Goal: Task Accomplishment & Management: Manage account settings

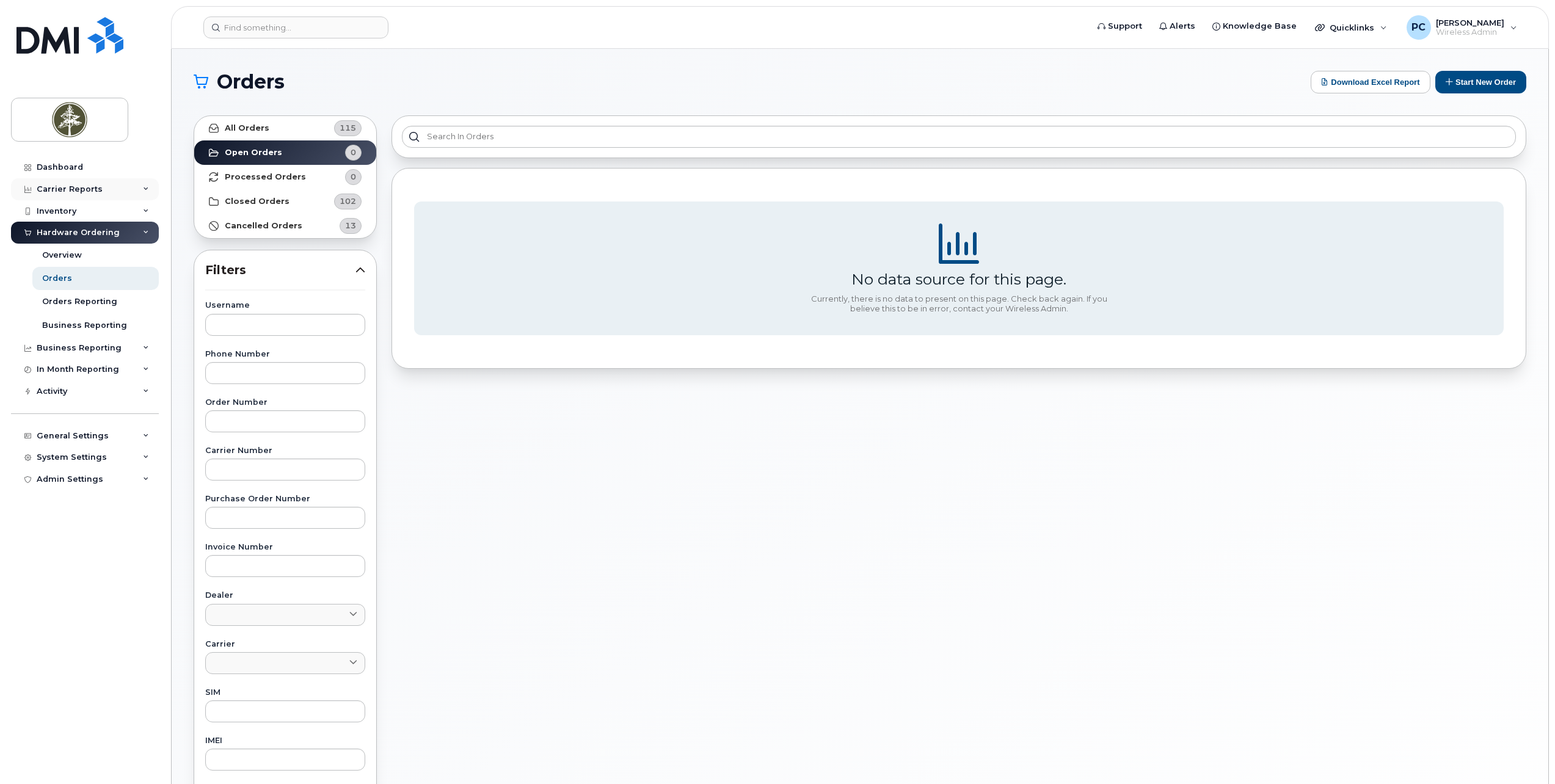
click at [139, 189] on div "Carrier Reports" at bounding box center [85, 189] width 148 height 22
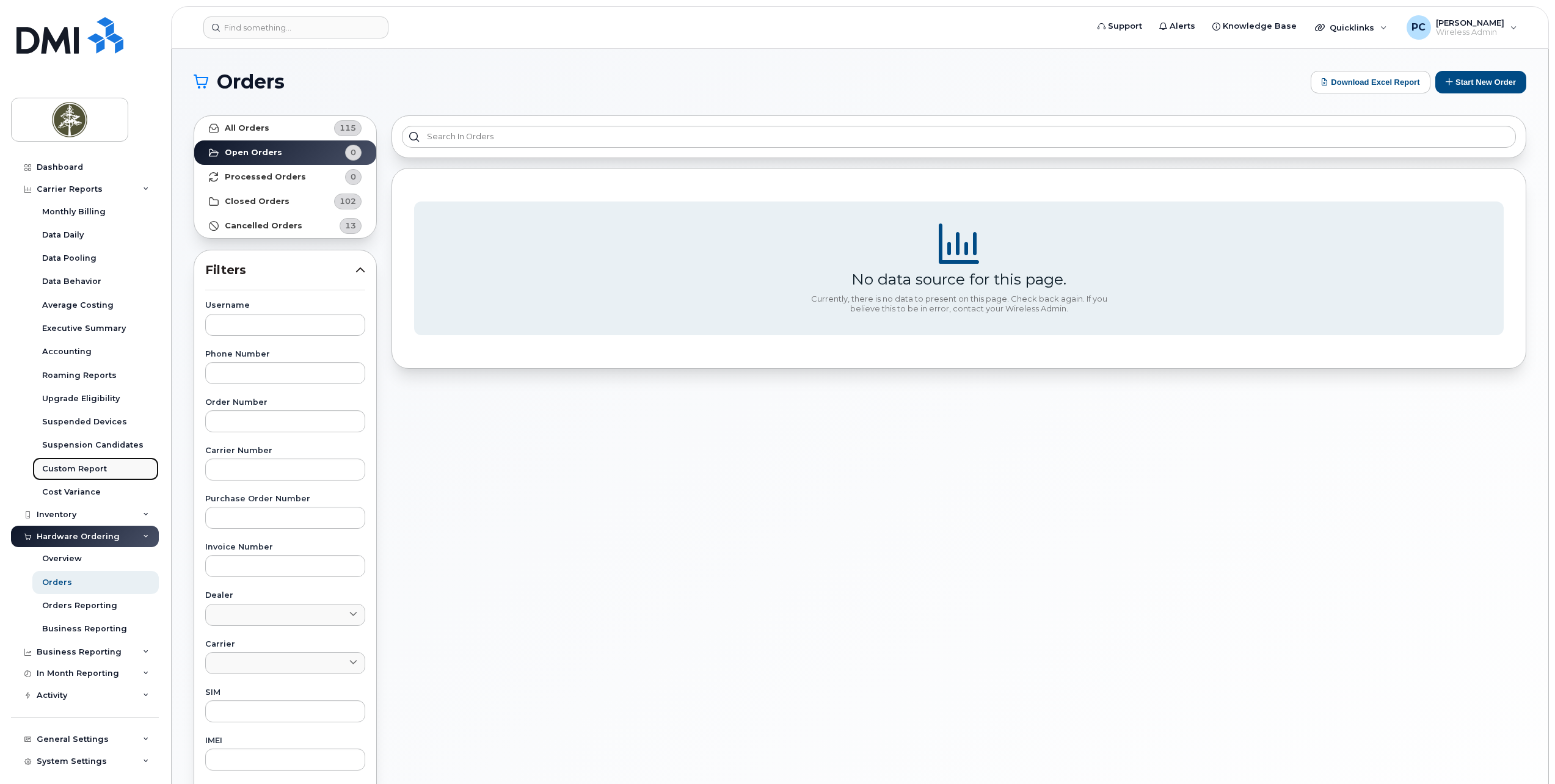
click at [53, 468] on div "Custom Report" at bounding box center [74, 469] width 65 height 11
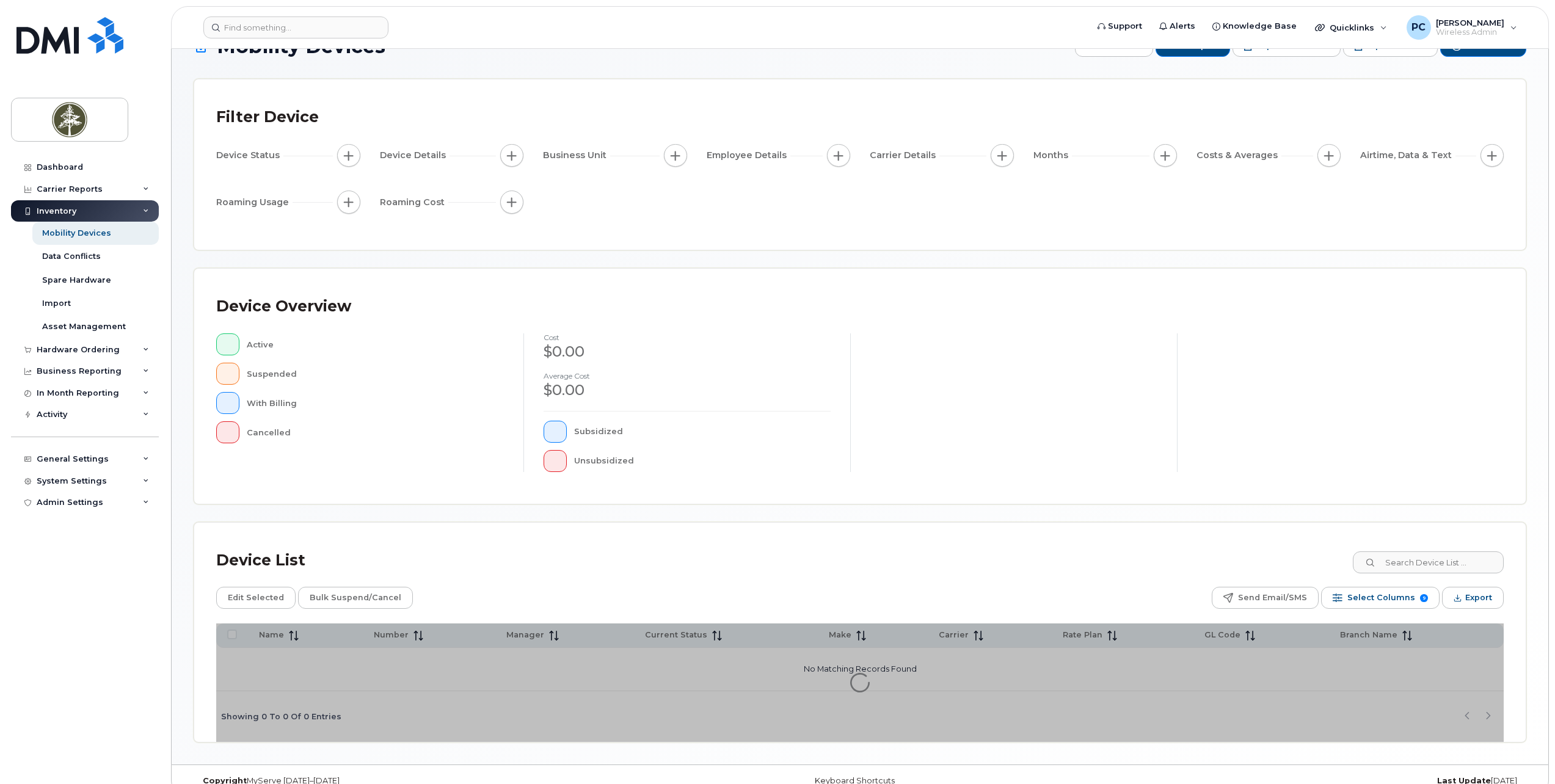
scroll to position [56, 0]
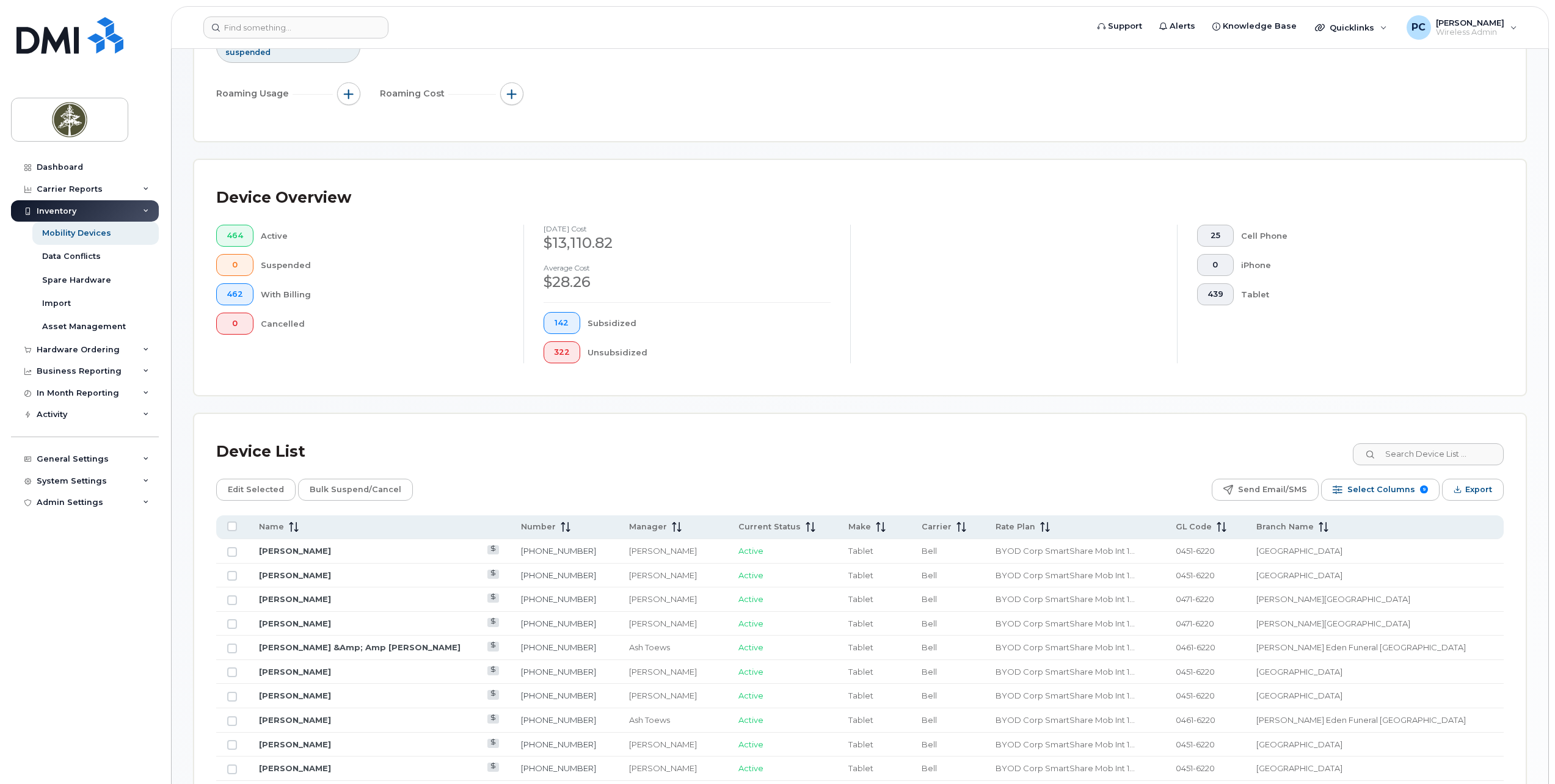
scroll to position [178, 0]
click at [1390, 454] on input at bounding box center [1427, 452] width 152 height 22
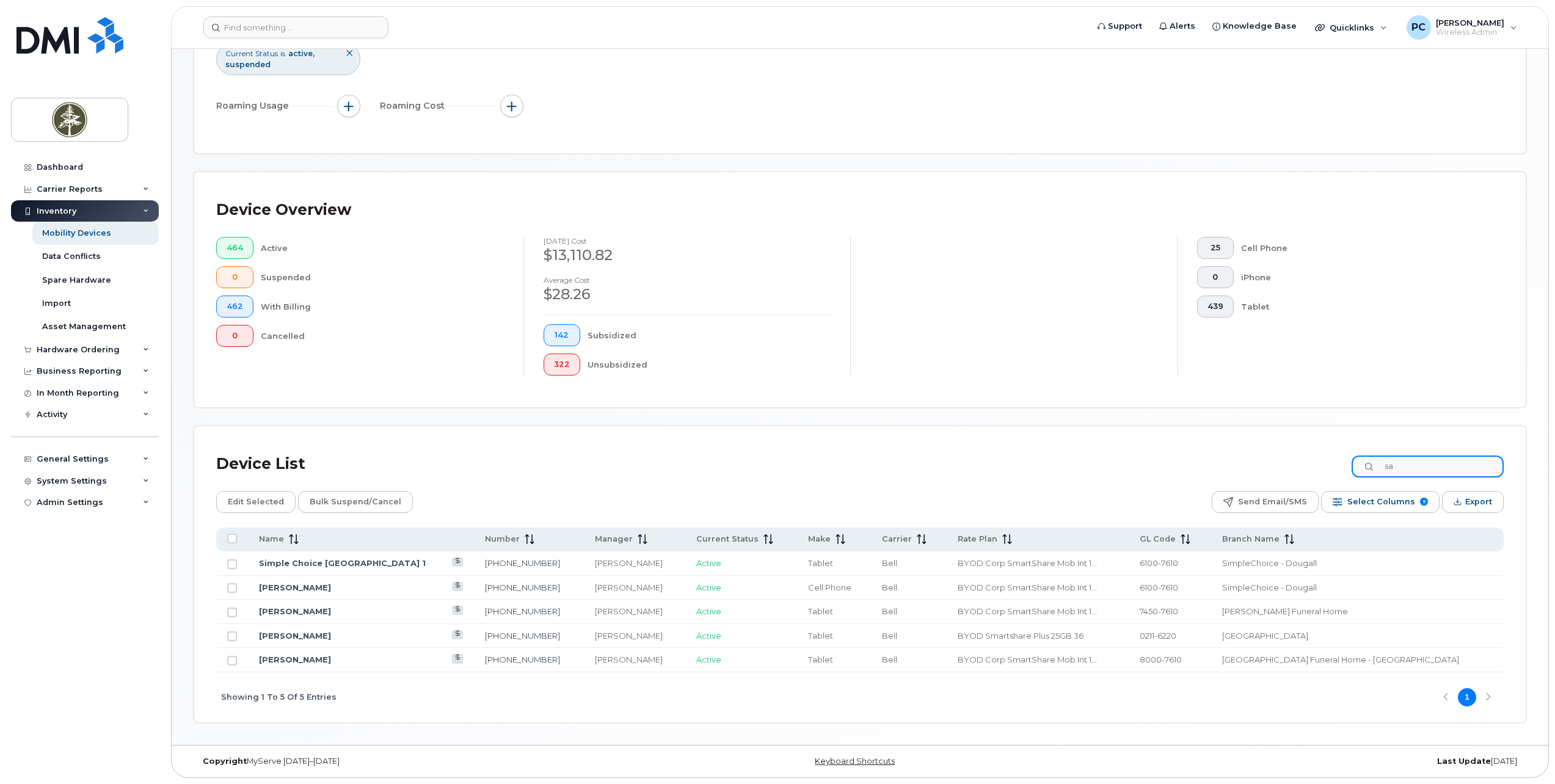
type input "s"
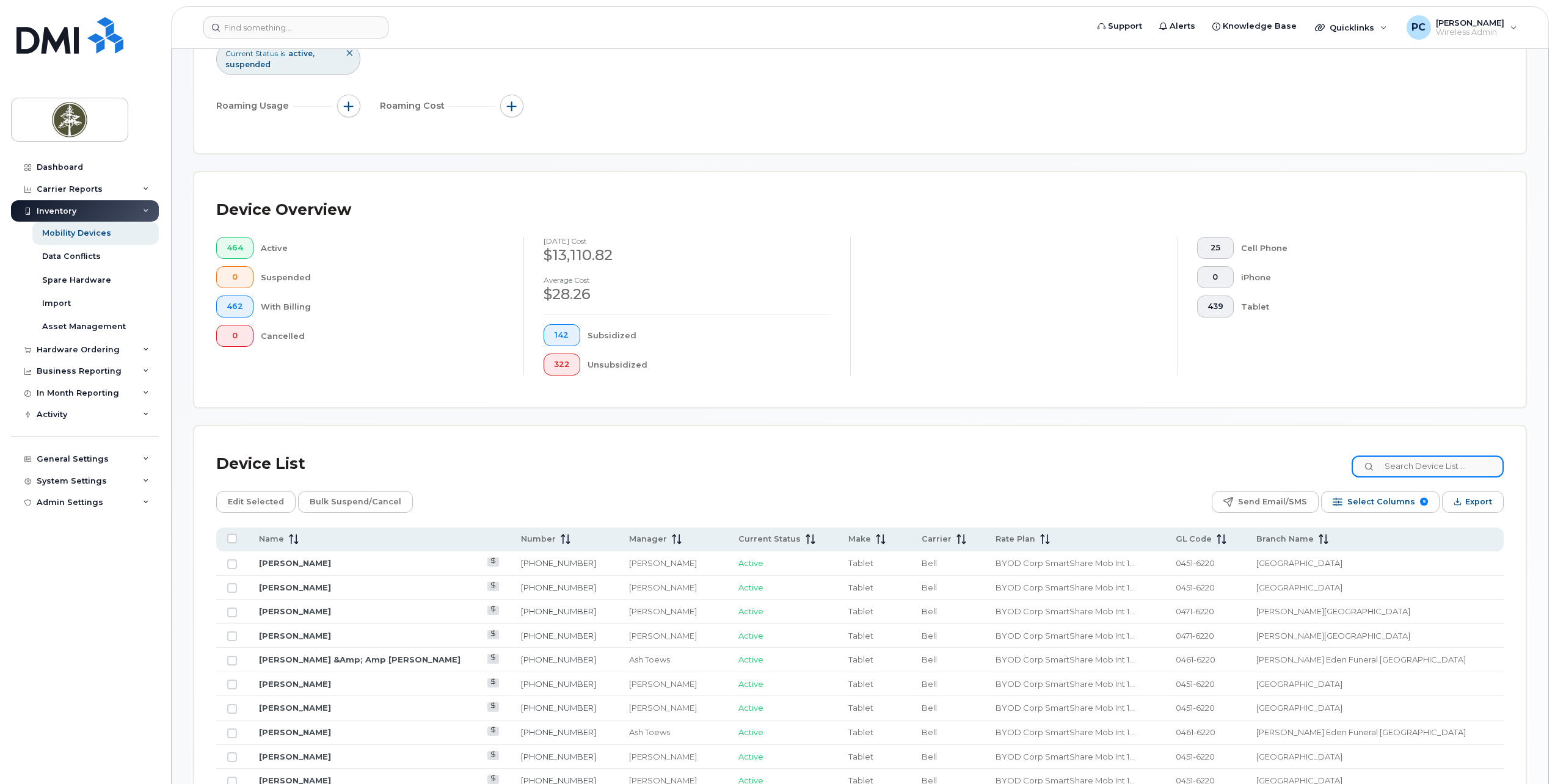
scroll to position [178, 0]
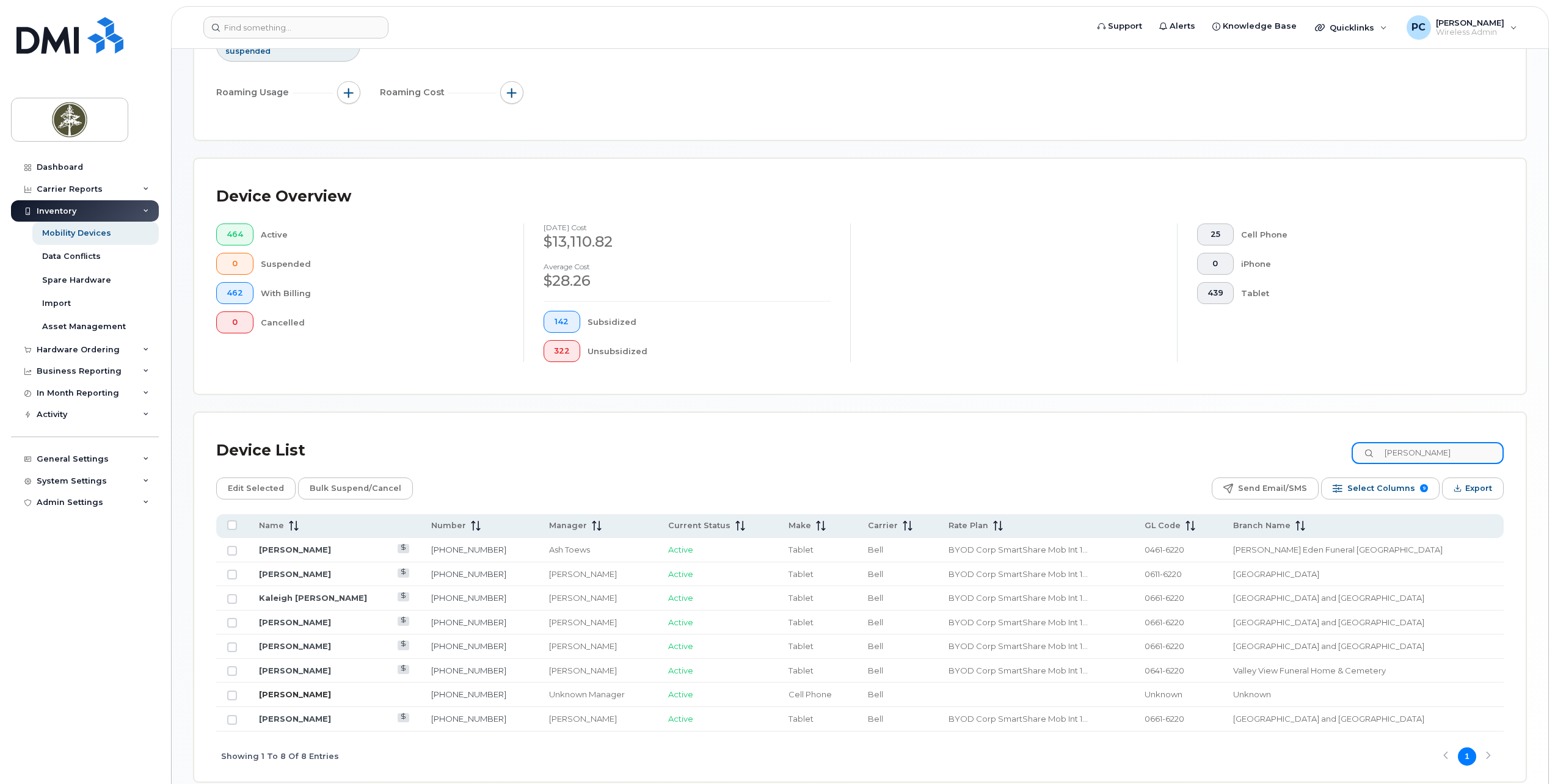
type input "joel"
click at [274, 696] on link "[PERSON_NAME]" at bounding box center [295, 694] width 72 height 10
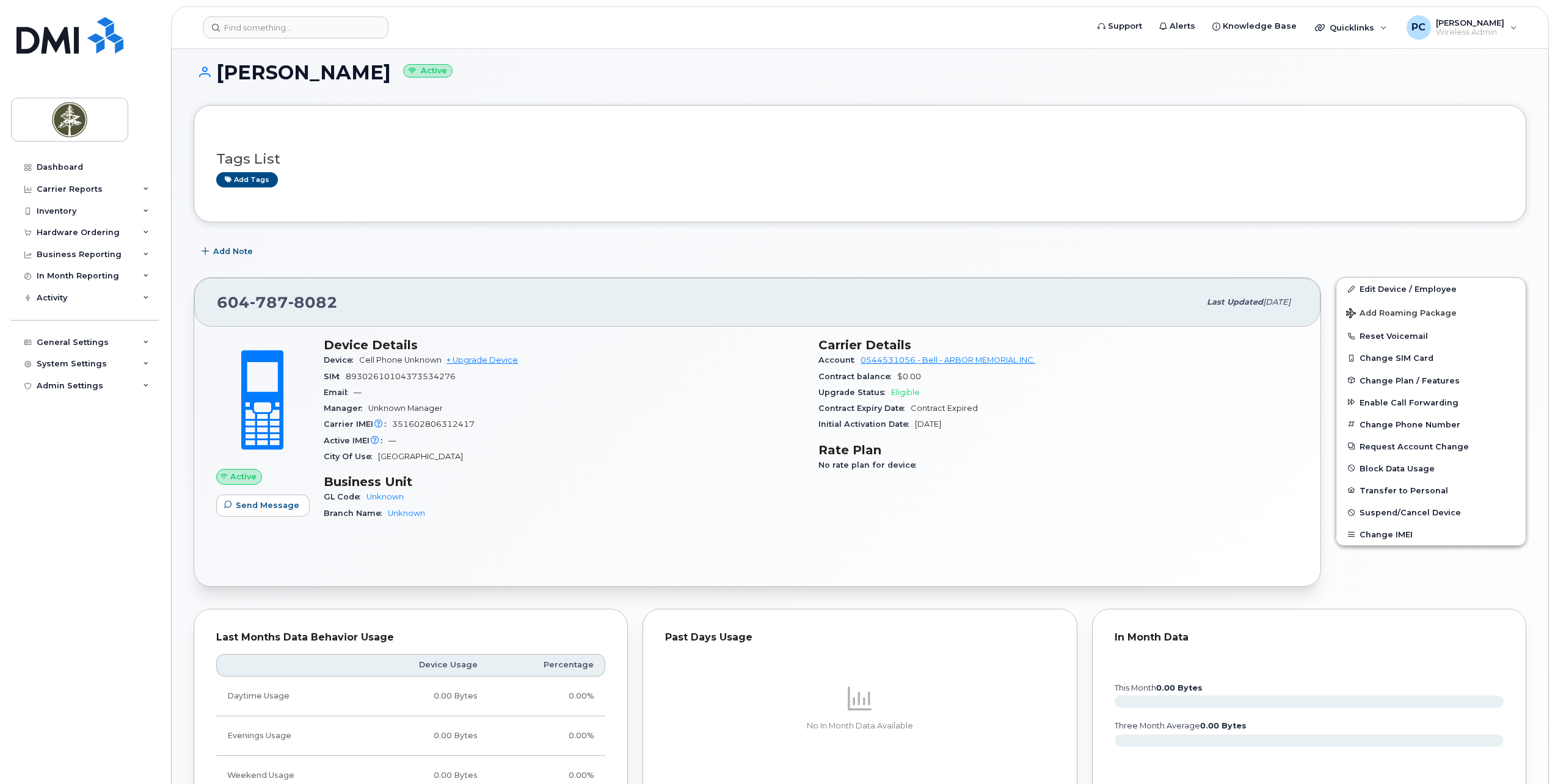
scroll to position [62, 0]
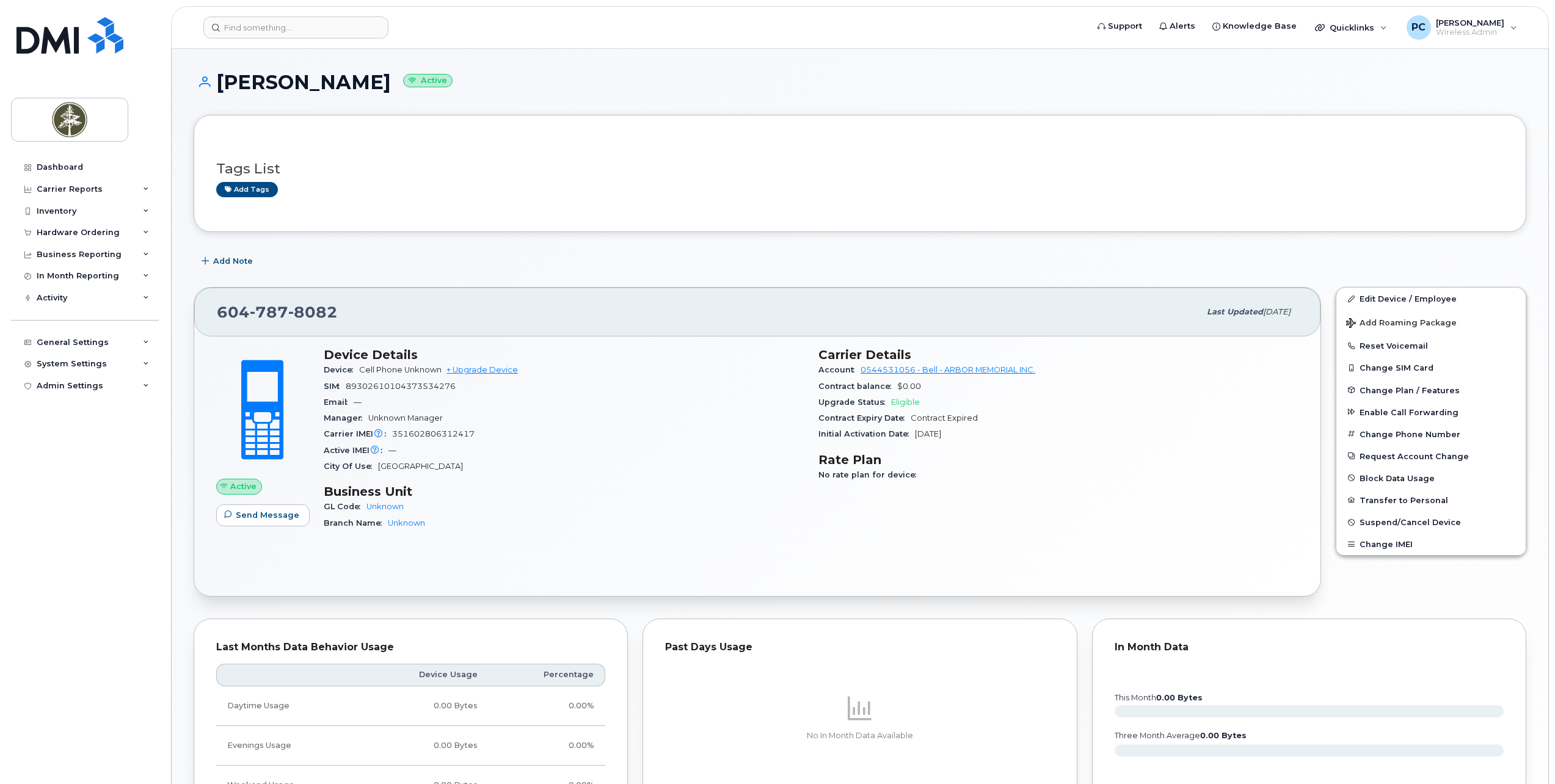
click at [585, 444] on div "Active IMEI Active IMEI is refreshed daily with a delay of up to 48 hours follo…" at bounding box center [564, 451] width 480 height 16
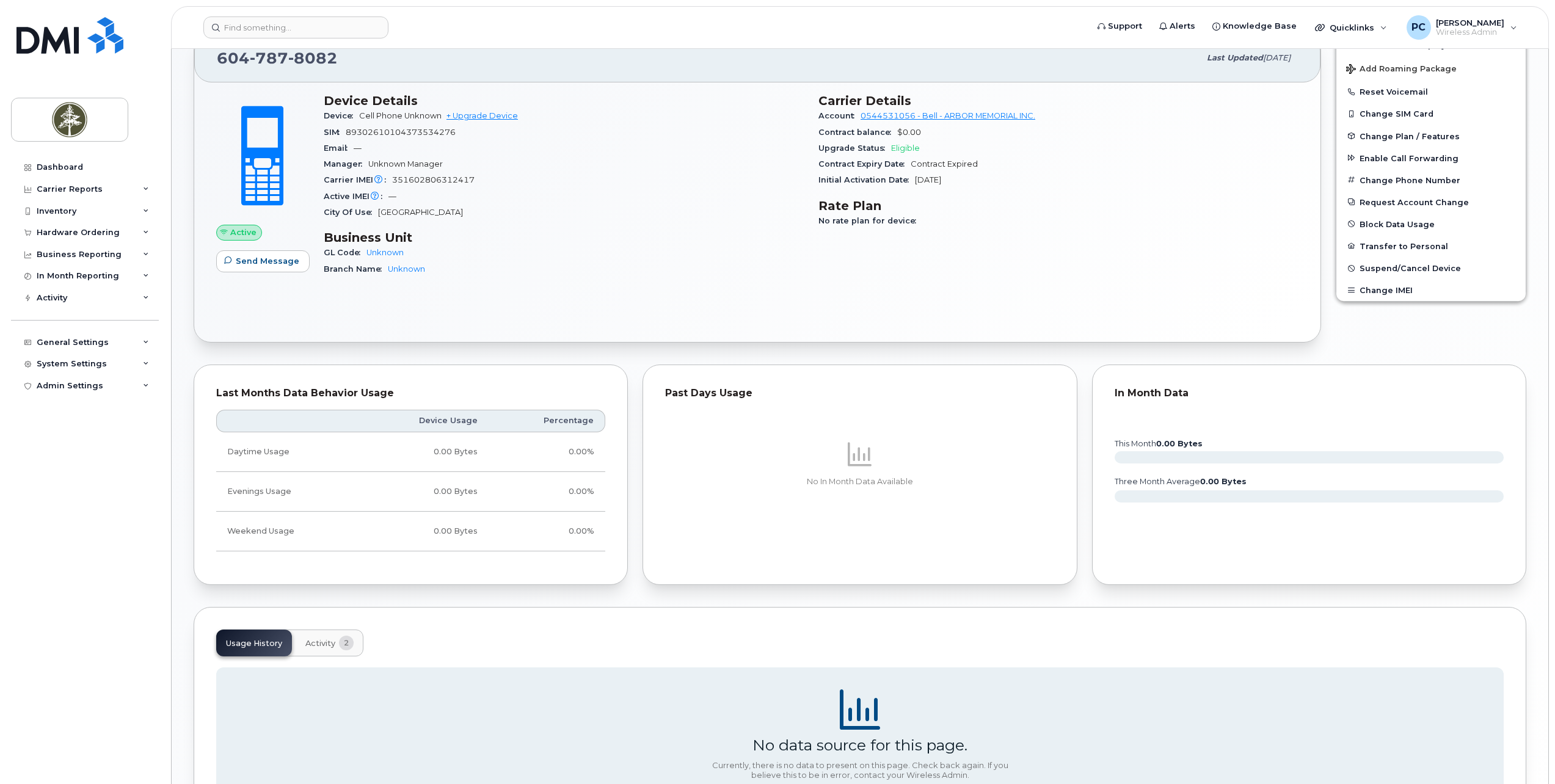
scroll to position [123, 0]
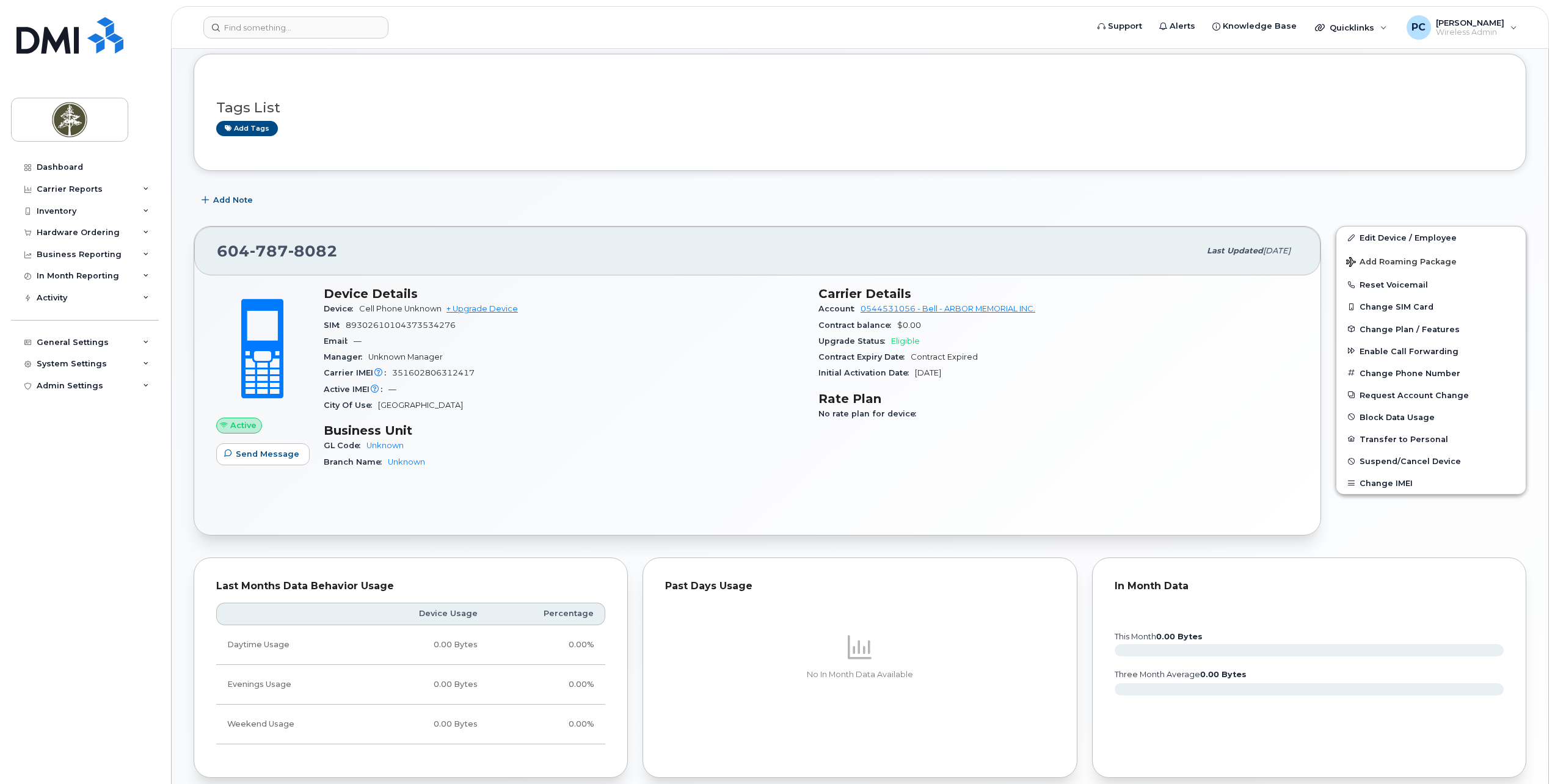
click at [595, 424] on h3 "Business Unit" at bounding box center [564, 430] width 480 height 15
click at [362, 242] on div "604 787 8082" at bounding box center [708, 250] width 983 height 25
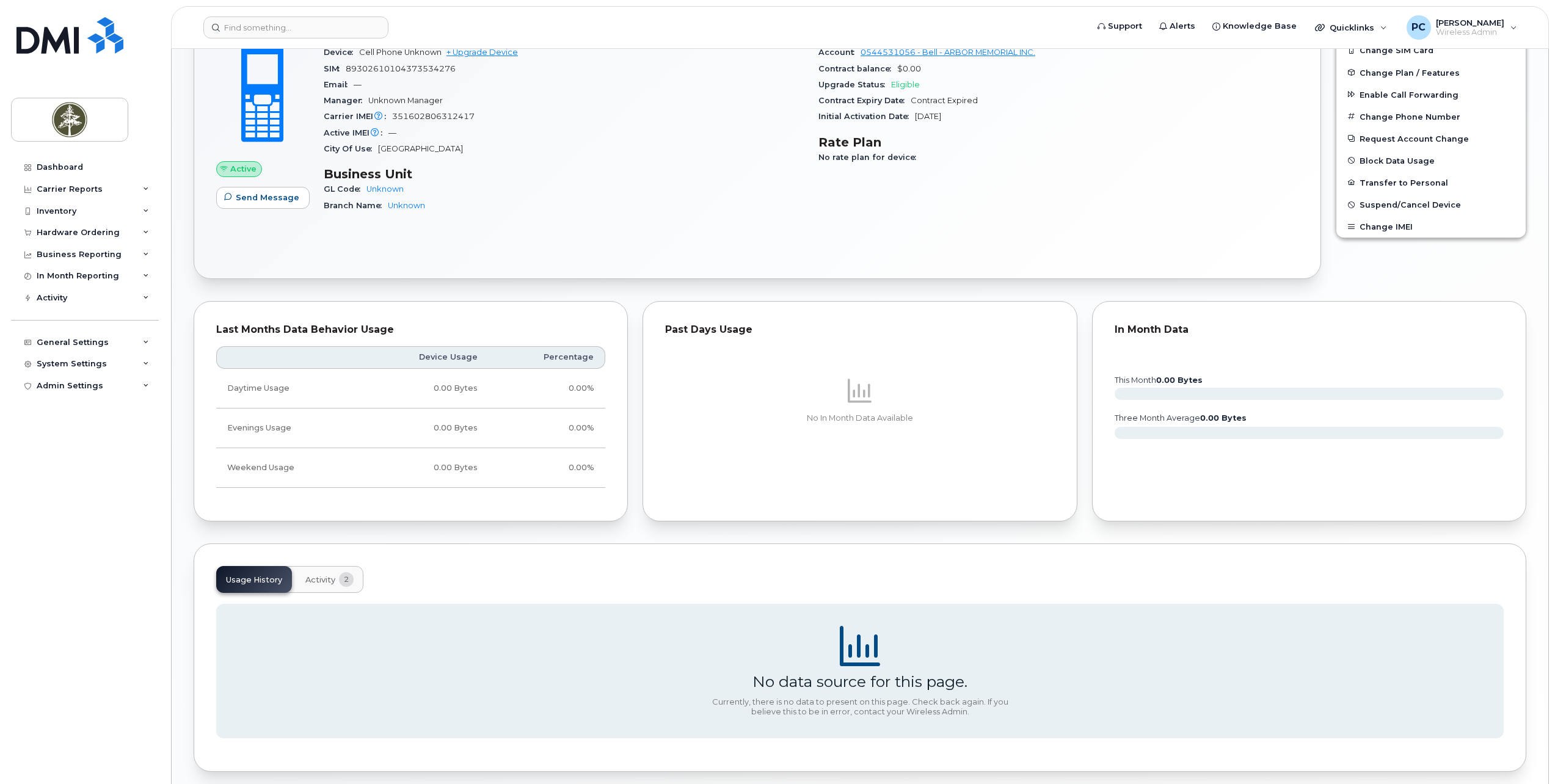
scroll to position [429, 0]
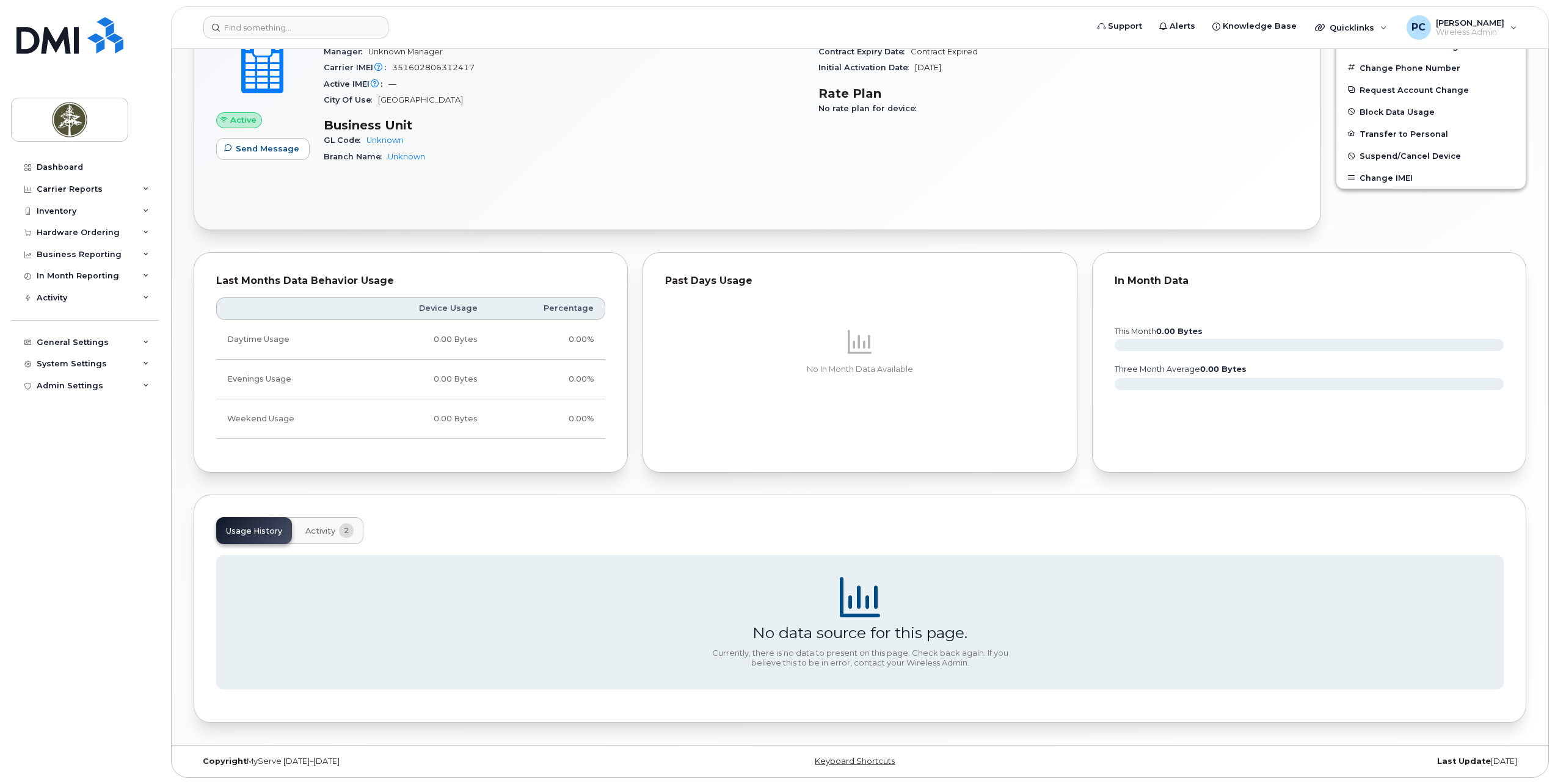
click at [246, 525] on div "Usage History Activity 2" at bounding box center [290, 530] width 147 height 27
click at [305, 530] on span "Activity" at bounding box center [320, 531] width 30 height 10
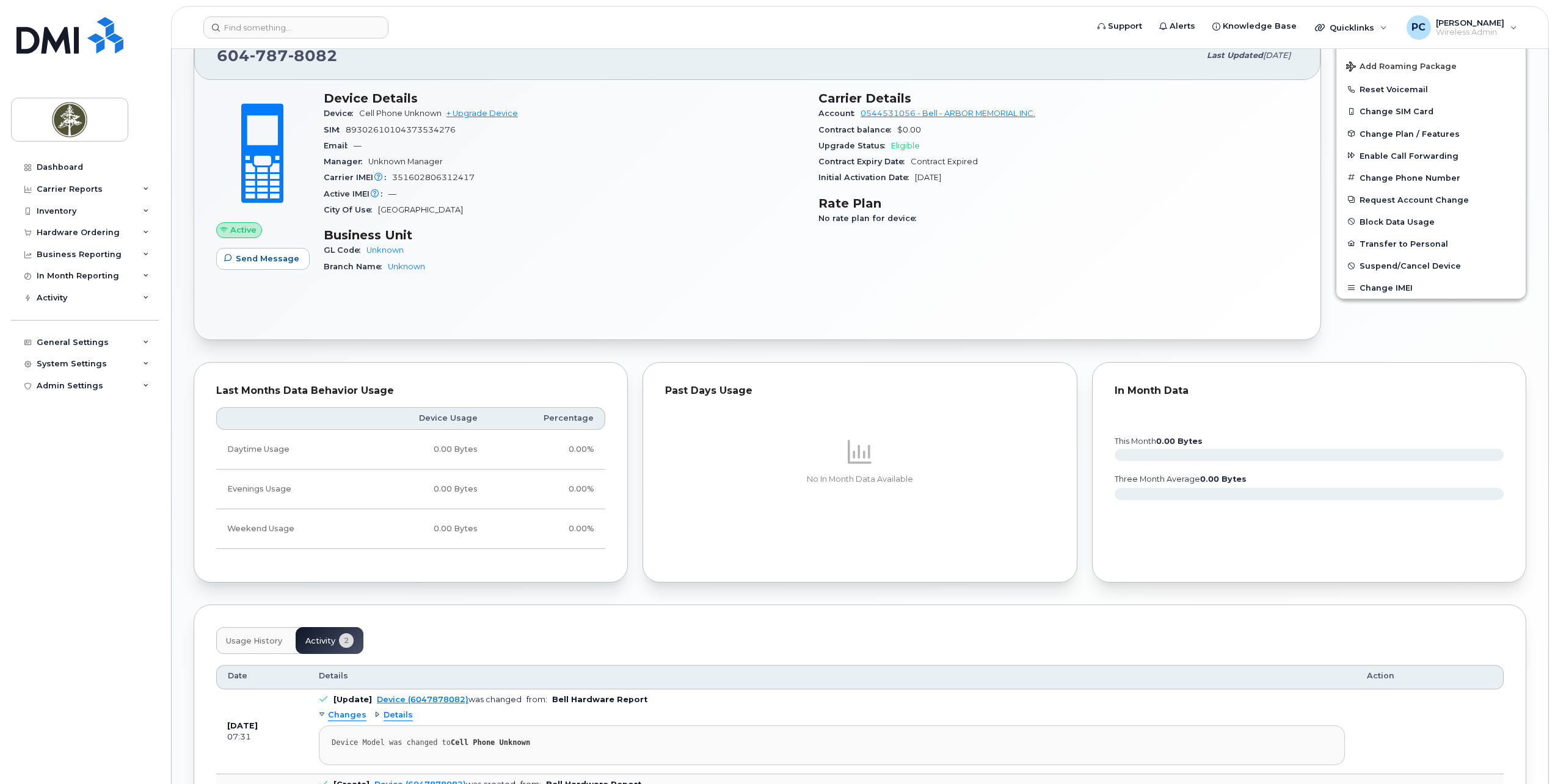
scroll to position [27, 0]
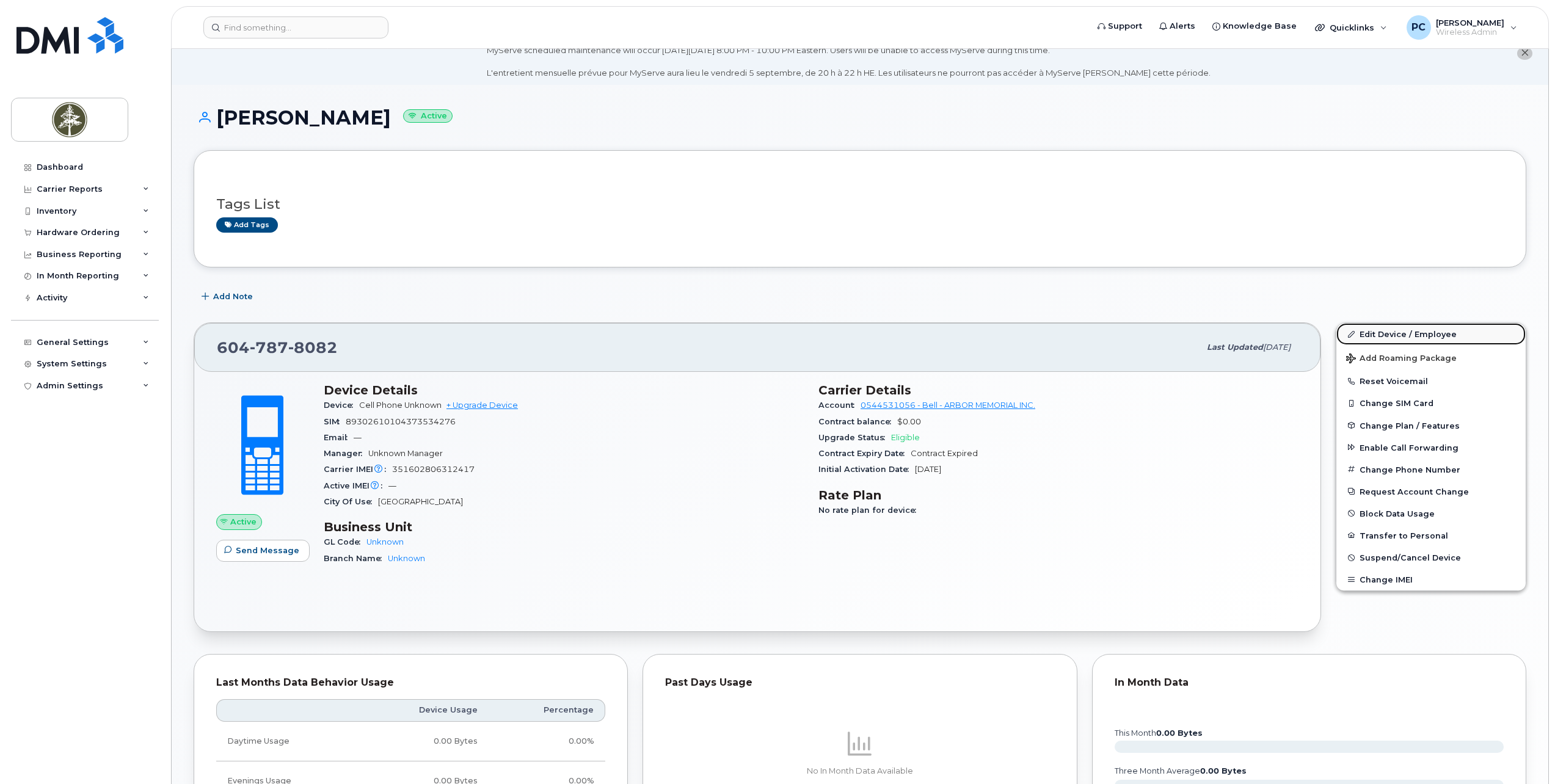
click at [1390, 332] on link "Edit Device / Employee" at bounding box center [1431, 333] width 189 height 22
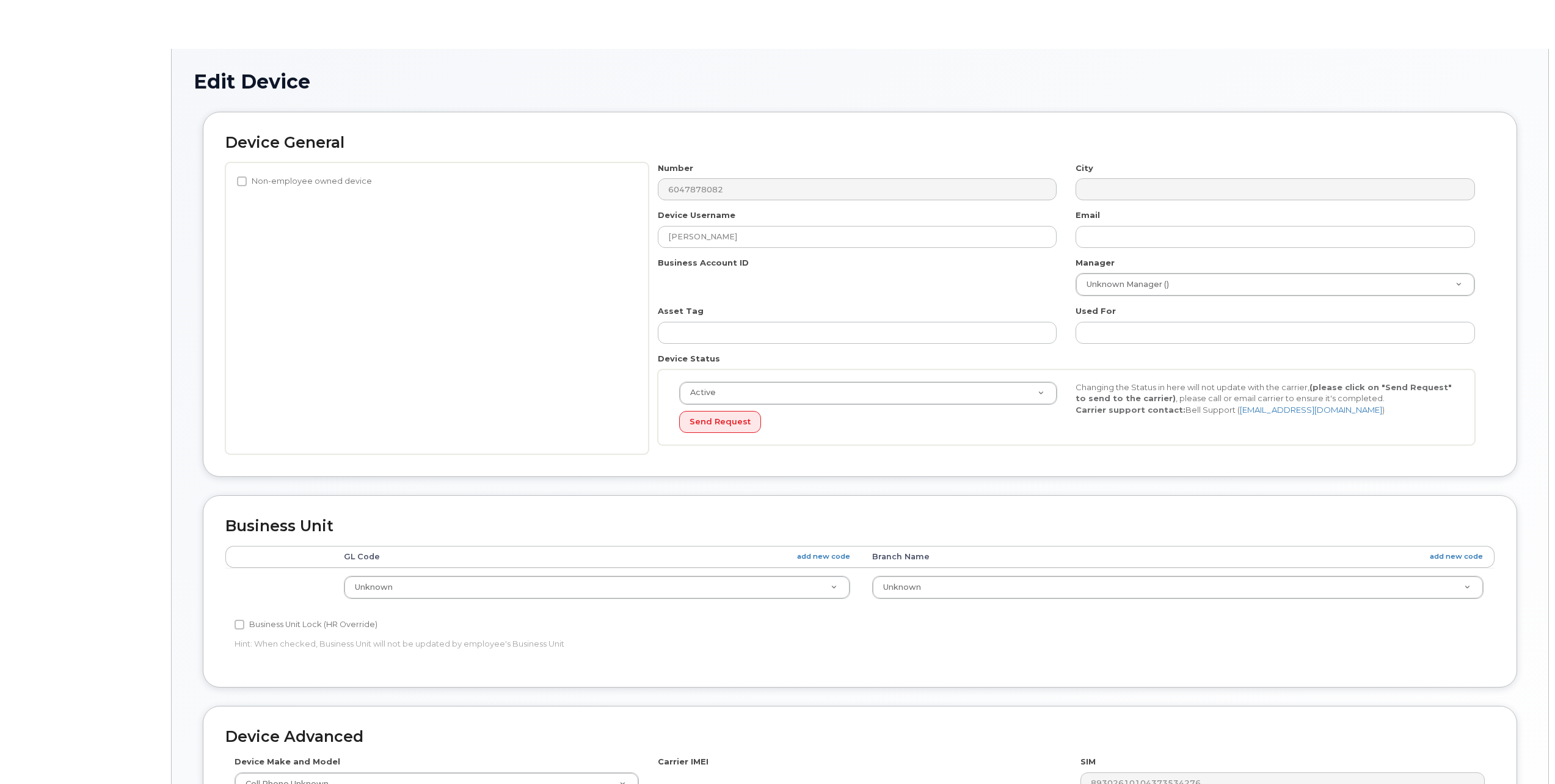
select select "4681523"
select select "4681524"
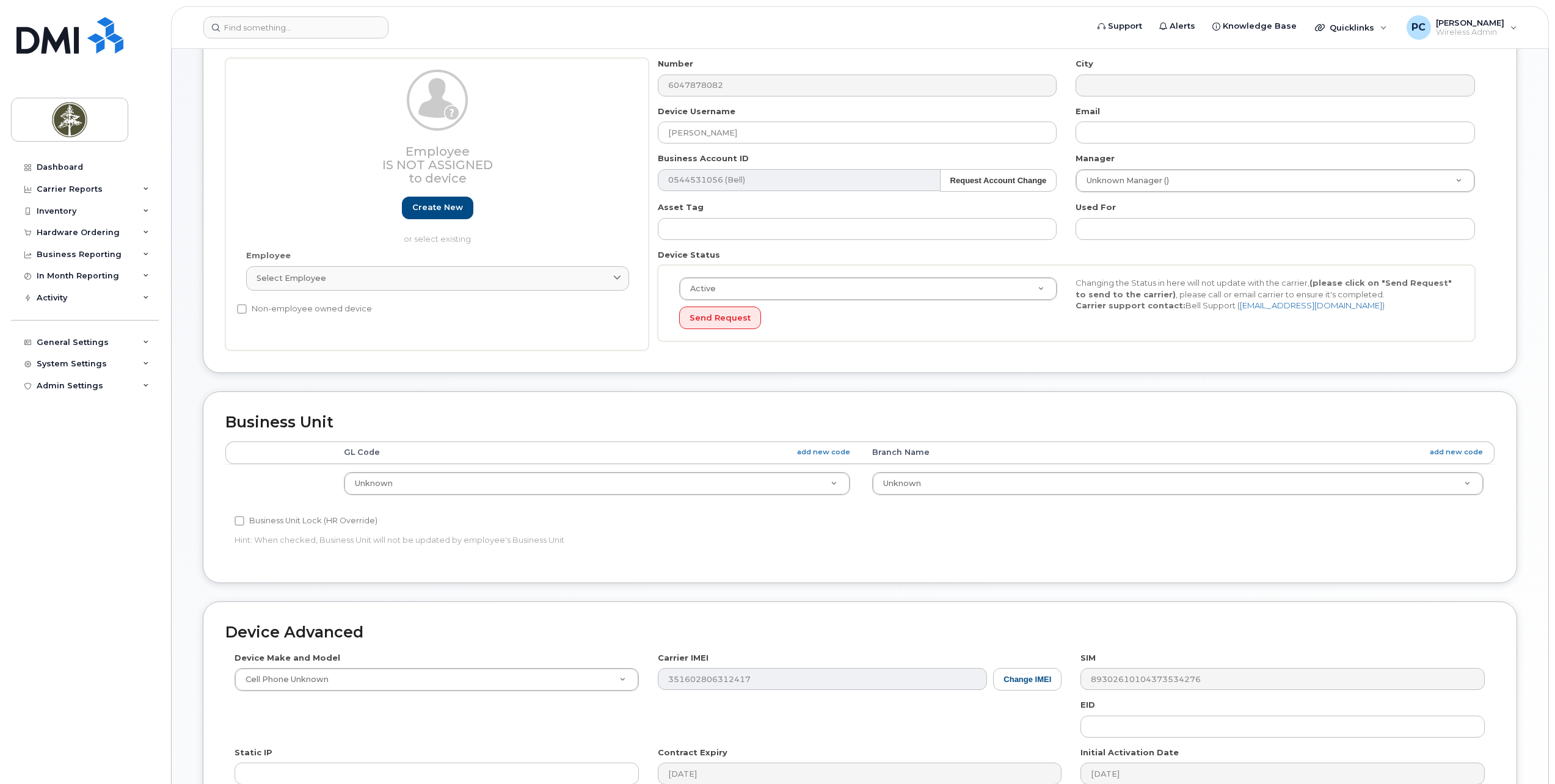
scroll to position [165, 0]
click at [805, 228] on input "text" at bounding box center [858, 230] width 399 height 22
type input "TB-2372"
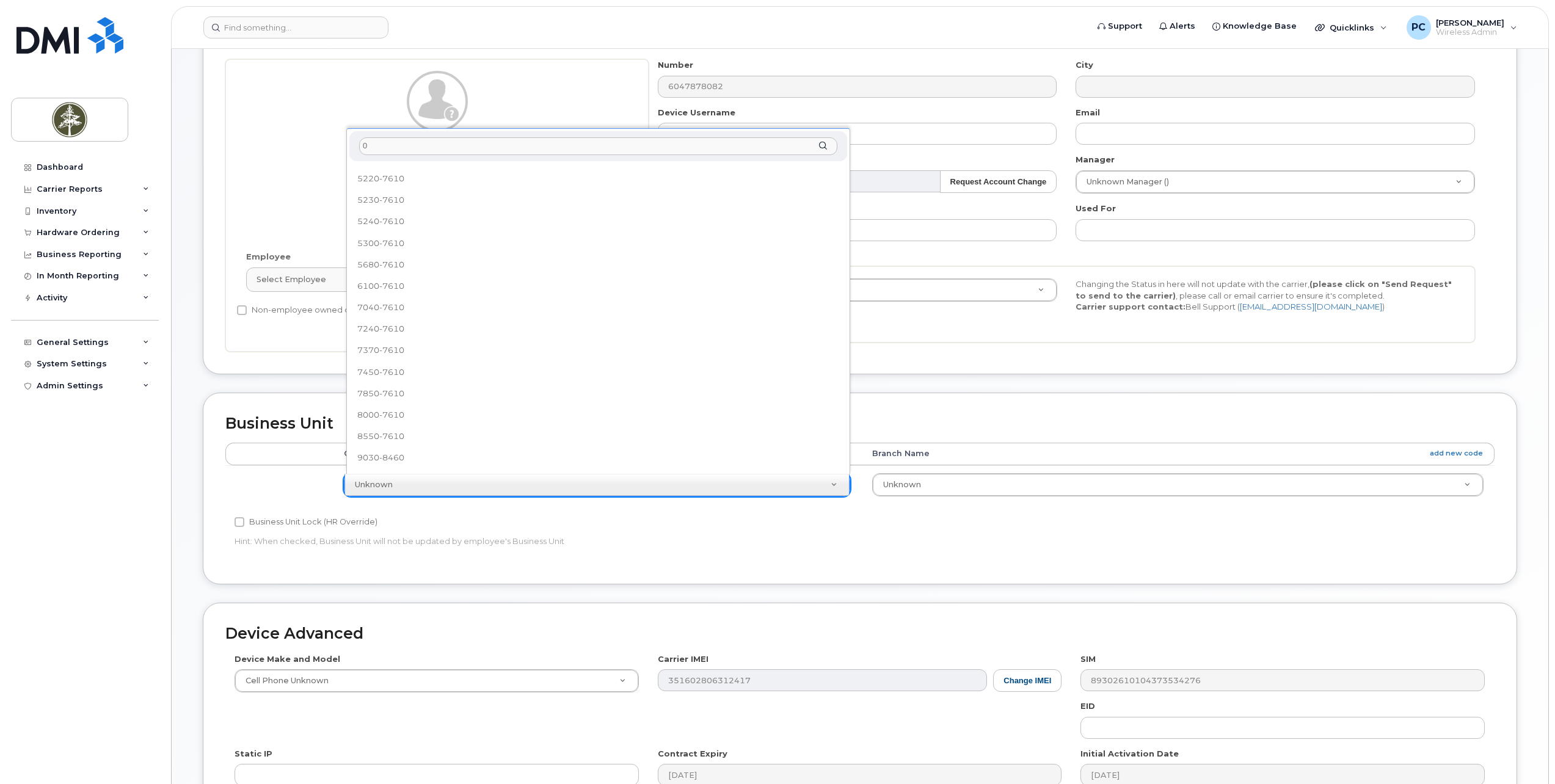
scroll to position [0, 0]
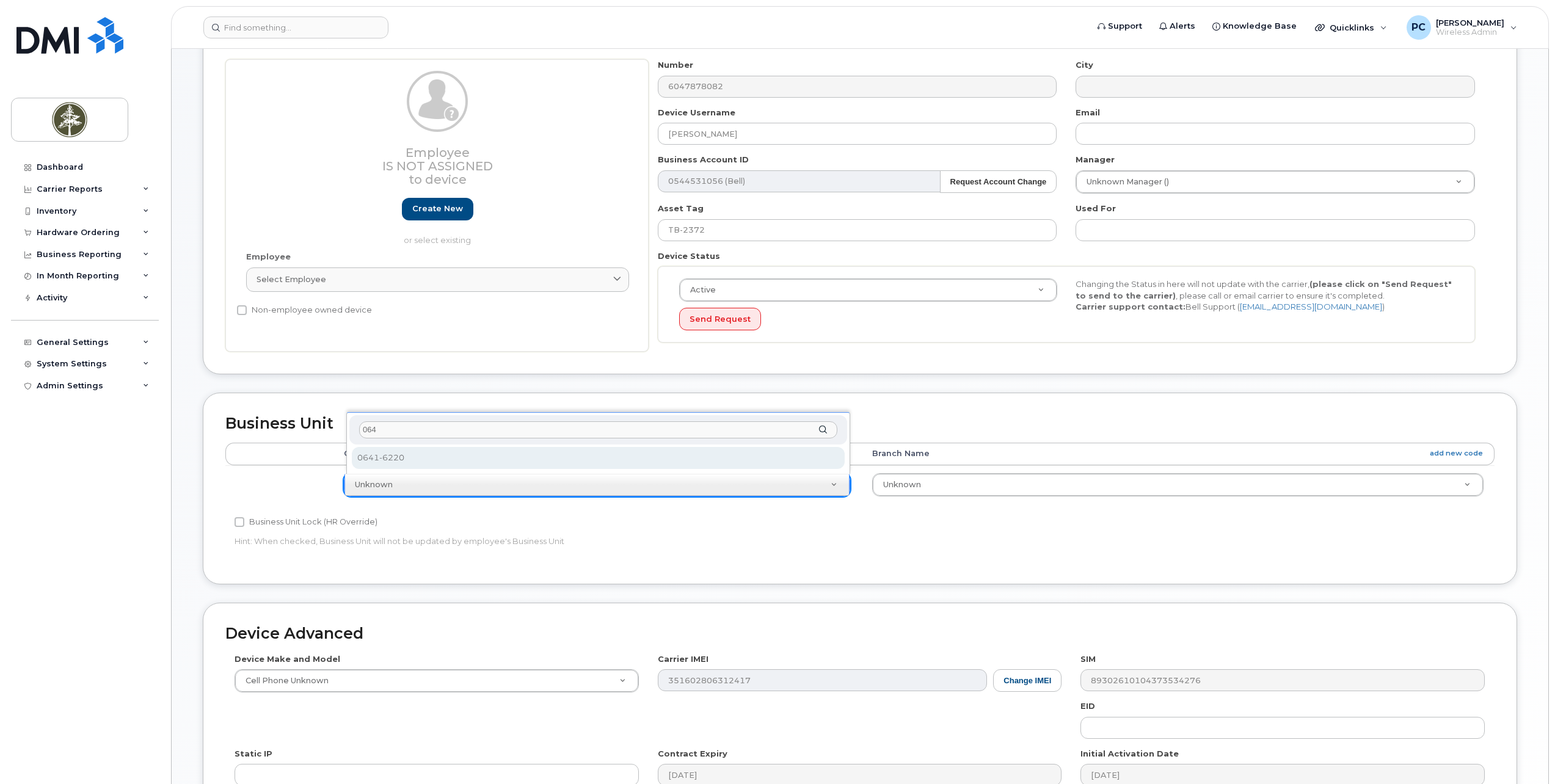
type input "064"
select select "4681878"
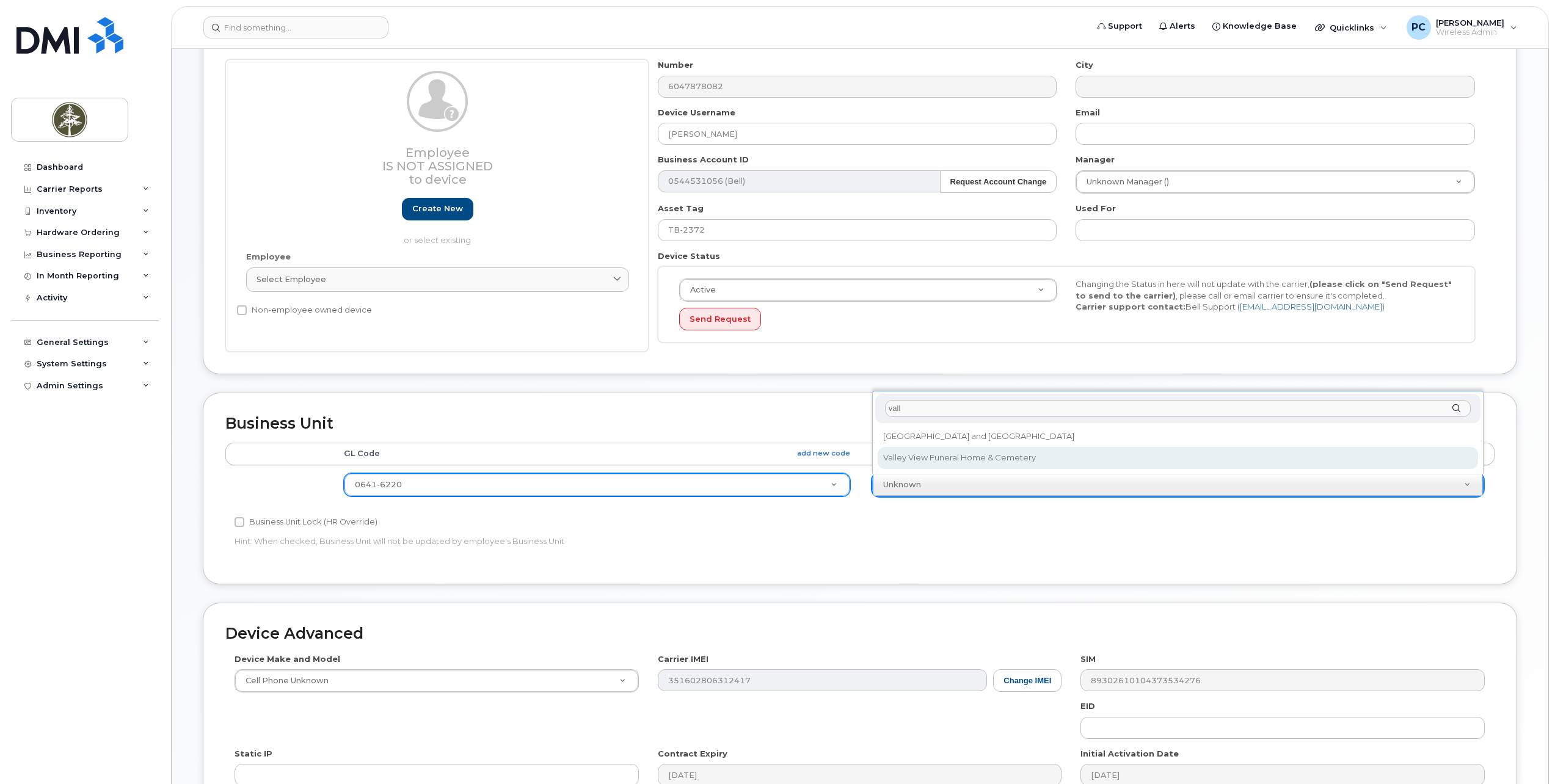
type input "vall"
select select "4681894"
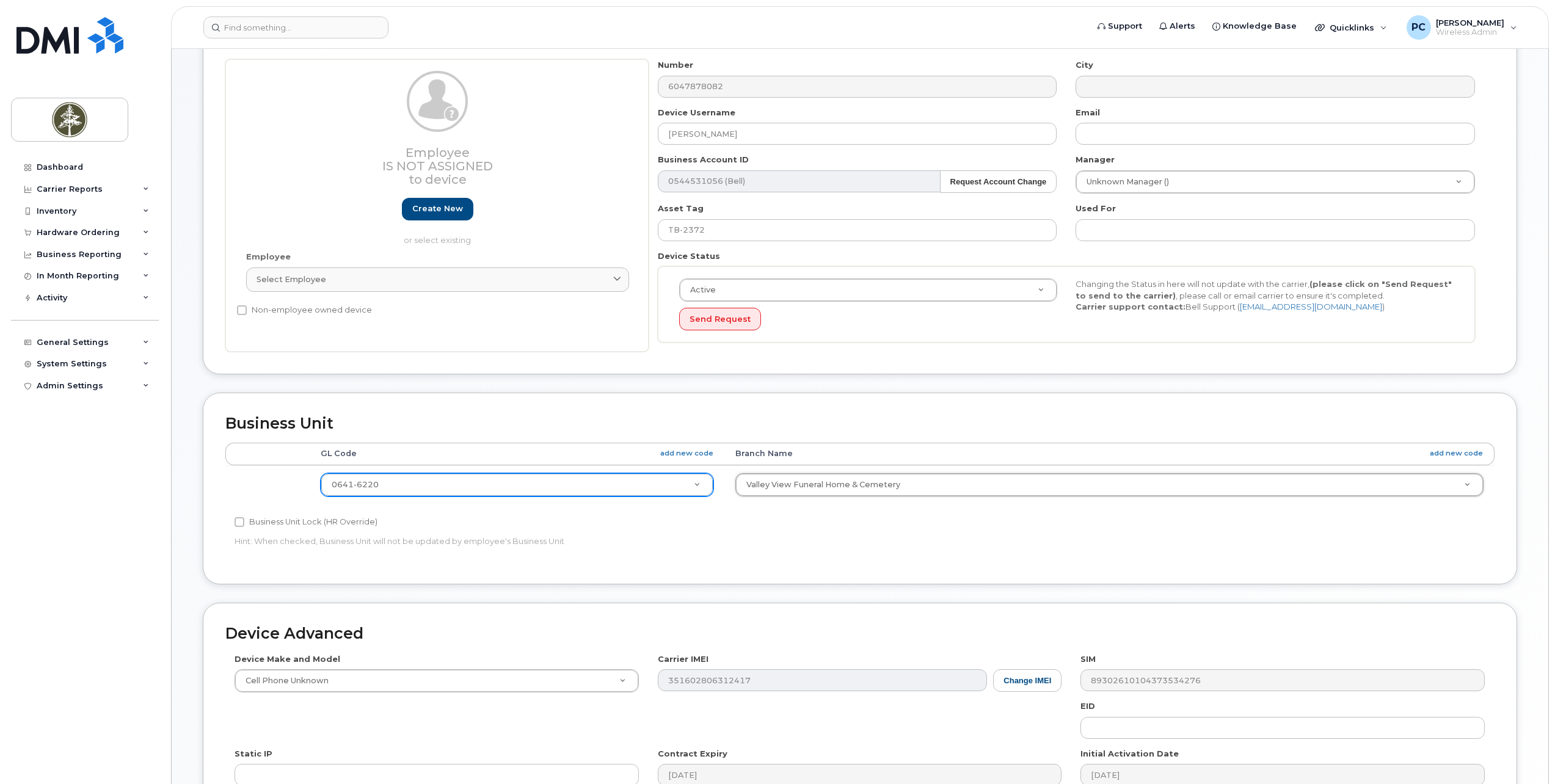
scroll to position [348, 0]
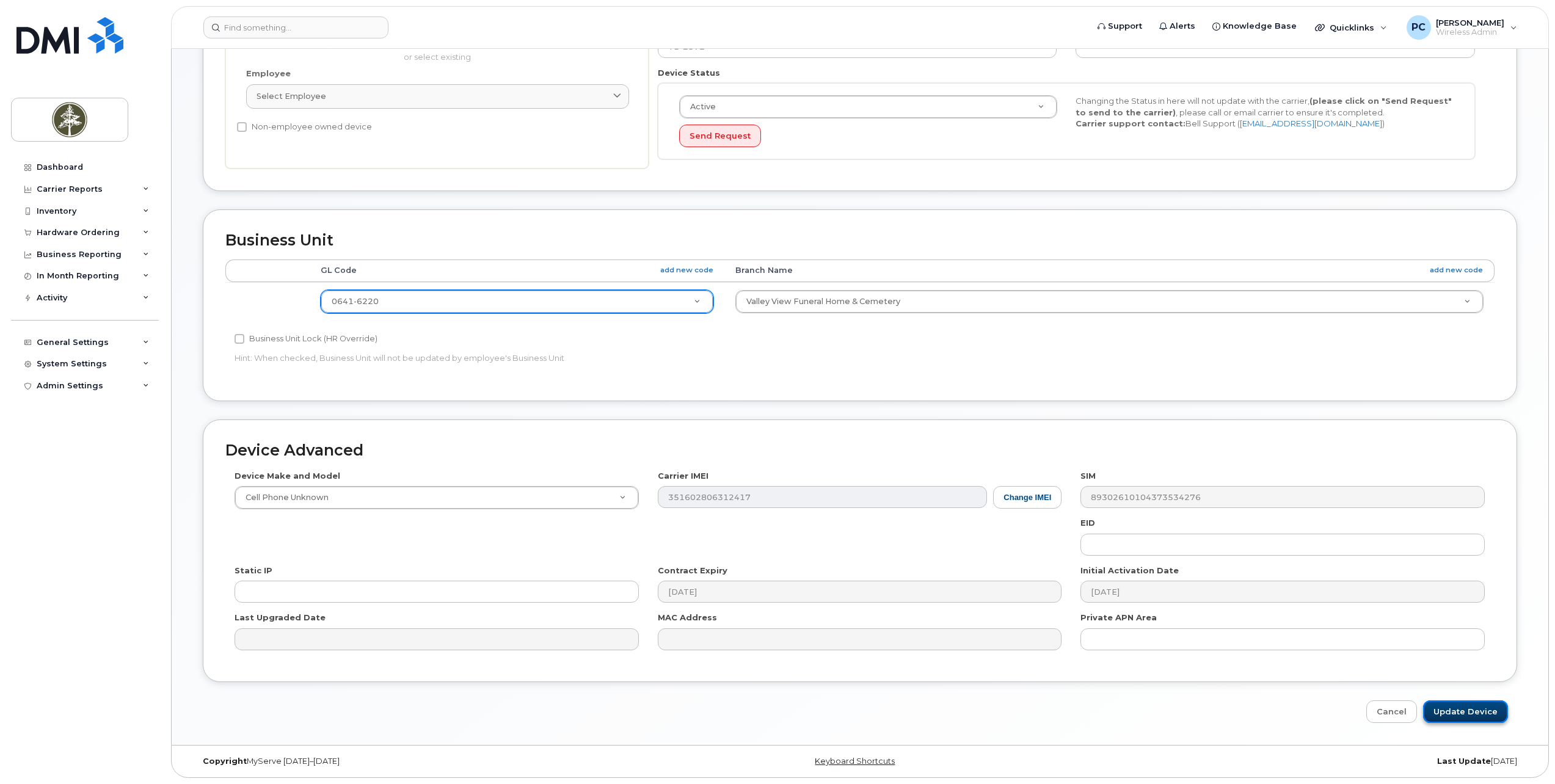
click at [1446, 706] on input "Update Device" at bounding box center [1465, 711] width 85 height 23
type input "Saving..."
